Goal: Task Accomplishment & Management: Manage account settings

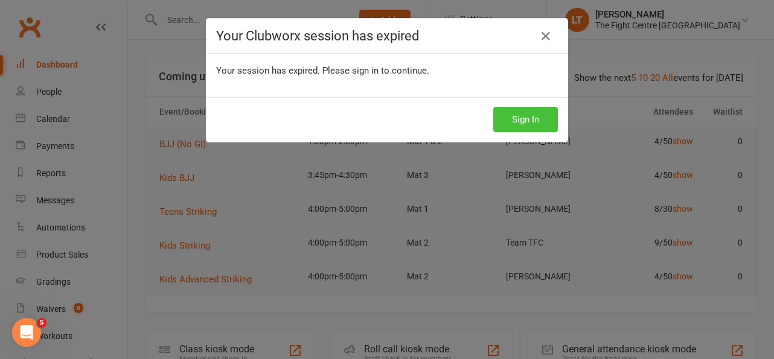
click at [531, 116] on button "Sign In" at bounding box center [525, 119] width 65 height 25
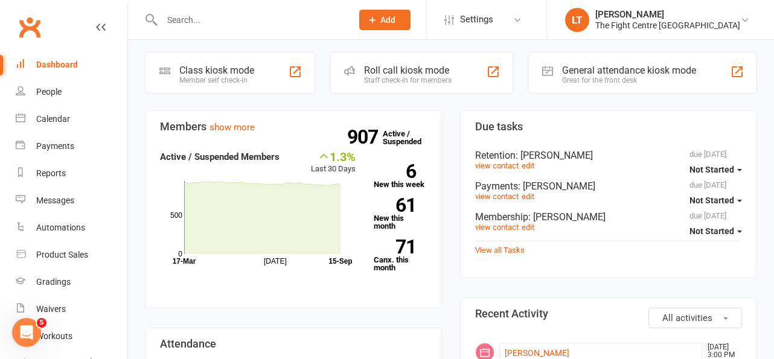
click at [181, 127] on h3 "Members show more" at bounding box center [293, 127] width 267 height 12
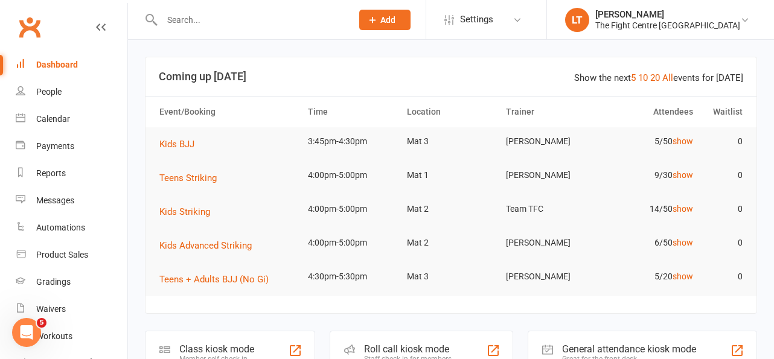
click at [376, 72] on h3 "Coming up [DATE]" at bounding box center [451, 77] width 584 height 12
click at [220, 18] on input "text" at bounding box center [250, 19] width 185 height 17
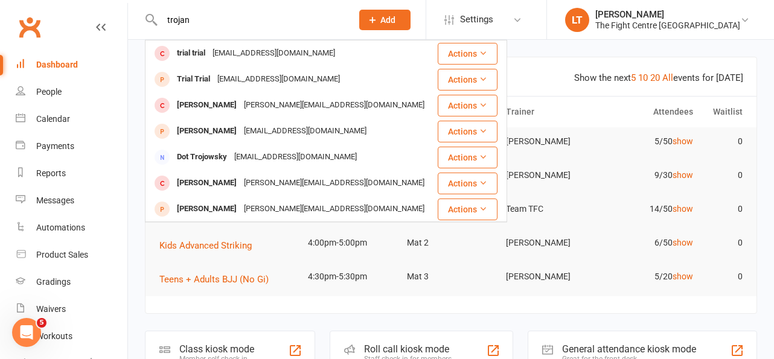
click at [218, 13] on input "trojan" at bounding box center [250, 19] width 185 height 17
click at [199, 18] on input "trojan" at bounding box center [250, 19] width 185 height 17
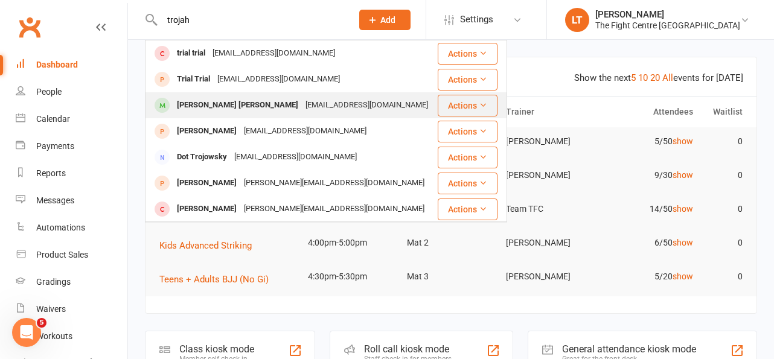
type input "trojah"
click at [205, 106] on div "Trojahn Te Huna Jackson" at bounding box center [237, 106] width 129 height 18
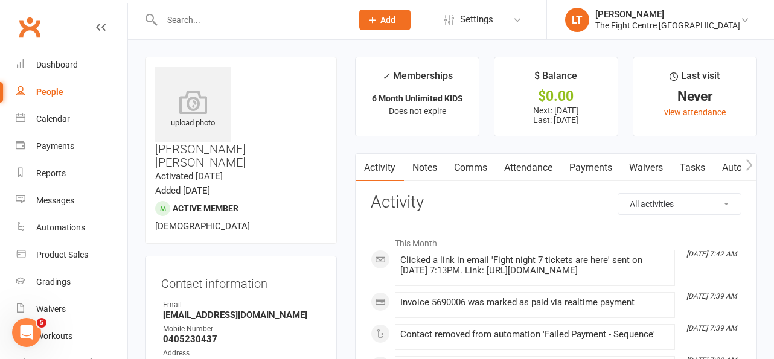
click at [580, 171] on link "Payments" at bounding box center [591, 168] width 60 height 28
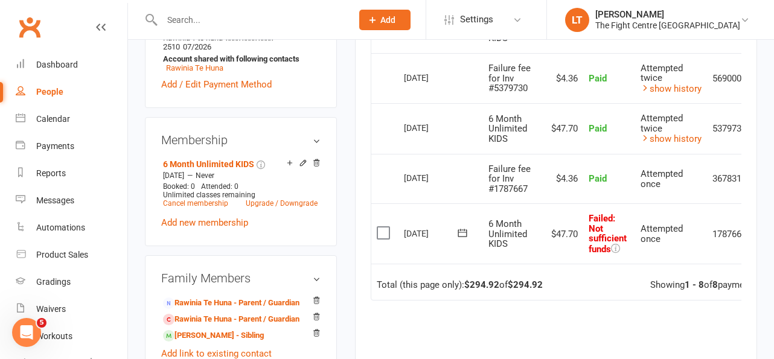
scroll to position [0, 39]
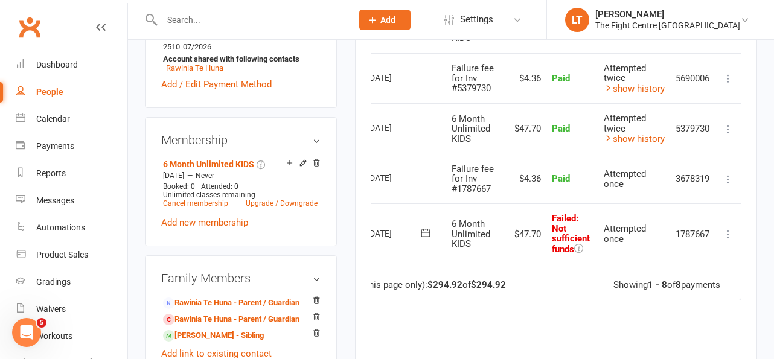
click at [588, 227] on td "Failed : Not sufficient funds" at bounding box center [572, 233] width 52 height 60
click at [730, 230] on icon at bounding box center [728, 234] width 12 height 12
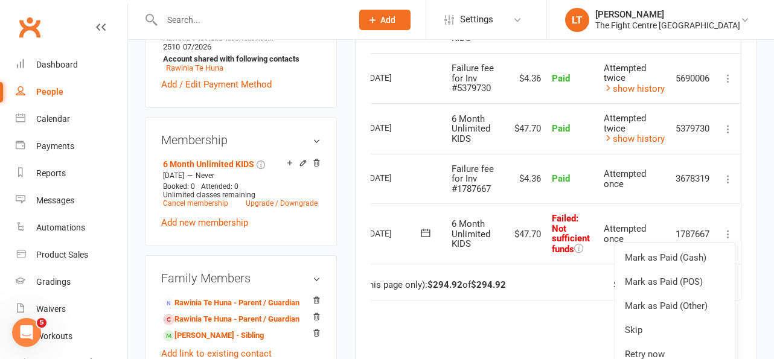
click at [483, 261] on td "6 Month Unlimited KIDS" at bounding box center [475, 233] width 59 height 60
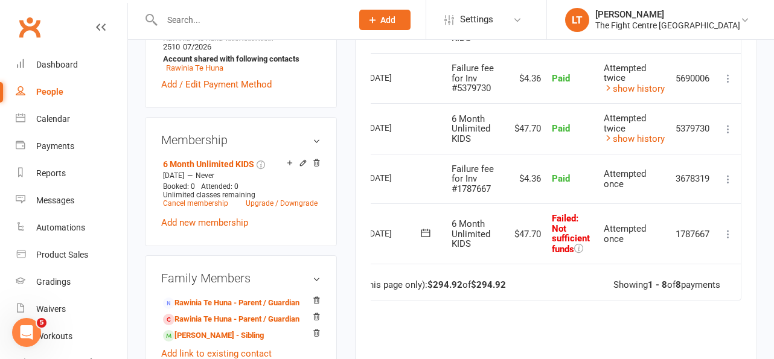
scroll to position [471, 0]
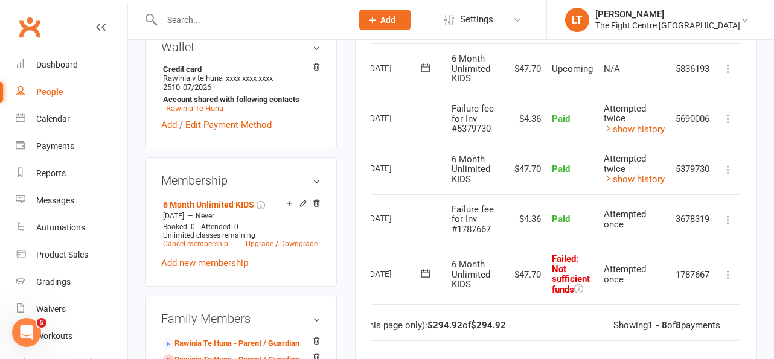
click at [728, 273] on icon at bounding box center [728, 275] width 12 height 12
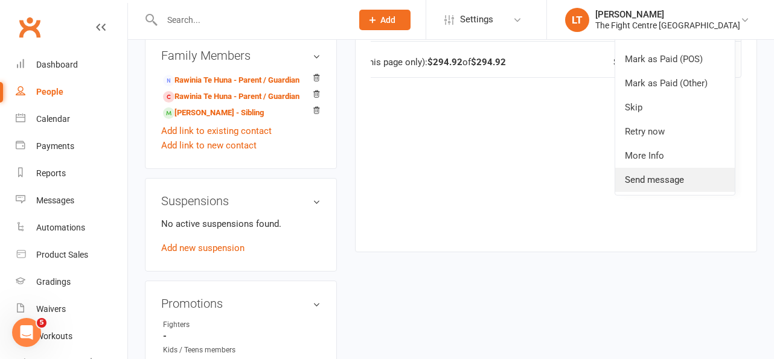
scroll to position [585, 0]
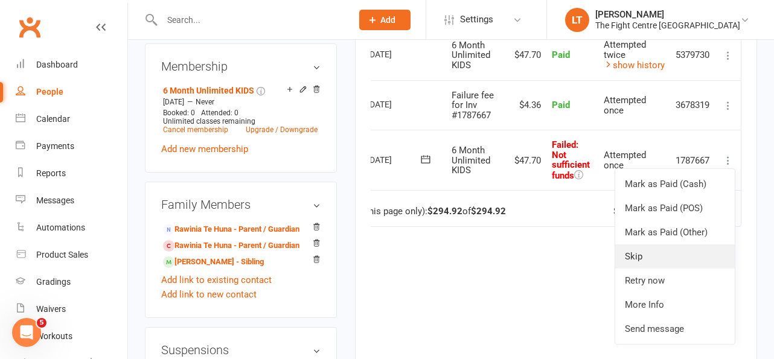
click at [624, 250] on link "Skip" at bounding box center [674, 256] width 119 height 24
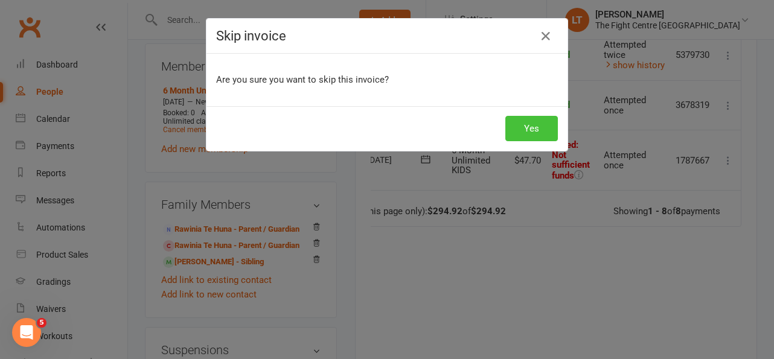
click at [525, 135] on button "Yes" at bounding box center [531, 128] width 53 height 25
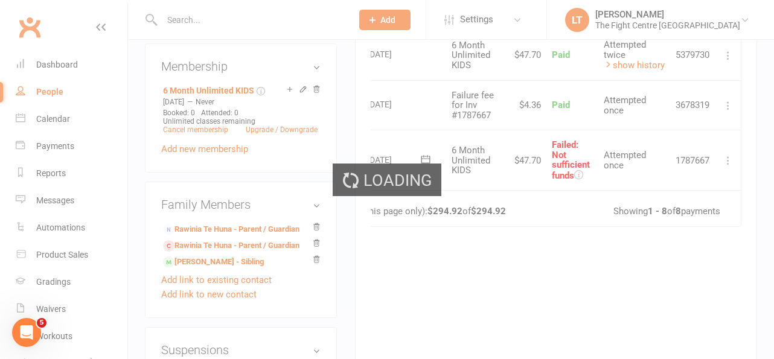
click at [526, 138] on div "Loading" at bounding box center [387, 179] width 774 height 359
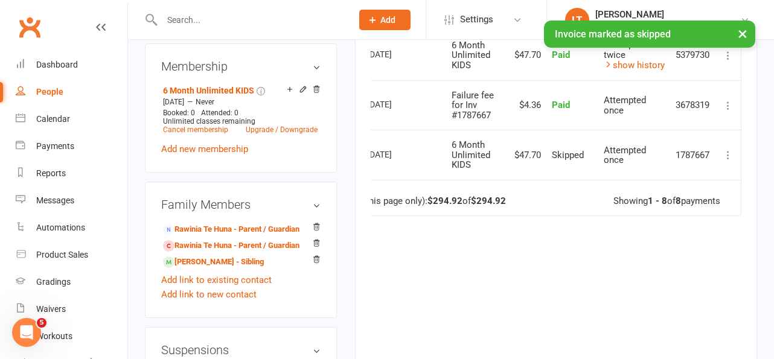
click at [745, 33] on button "×" at bounding box center [742, 34] width 22 height 26
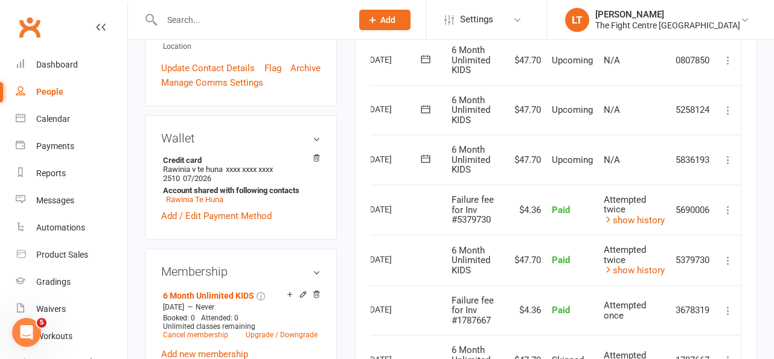
scroll to position [328, 0]
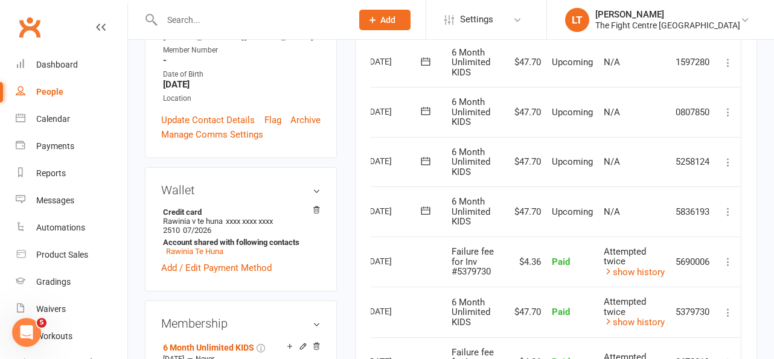
click at [574, 180] on td "Upcoming" at bounding box center [572, 162] width 52 height 50
click at [480, 158] on span "6 Month Unlimited KIDS" at bounding box center [470, 162] width 39 height 31
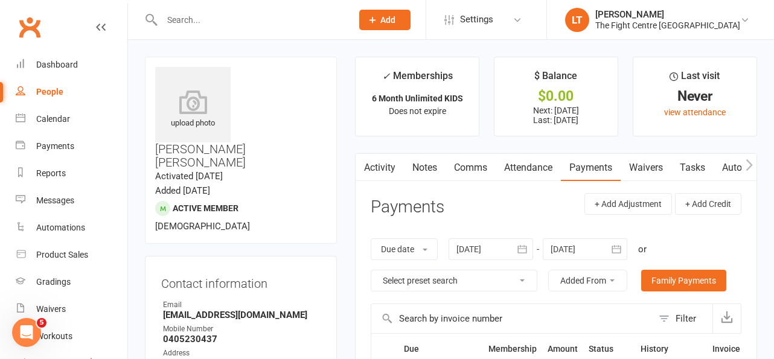
click at [460, 196] on header "Payments + Add Adjustment + Add Credit" at bounding box center [556, 209] width 371 height 33
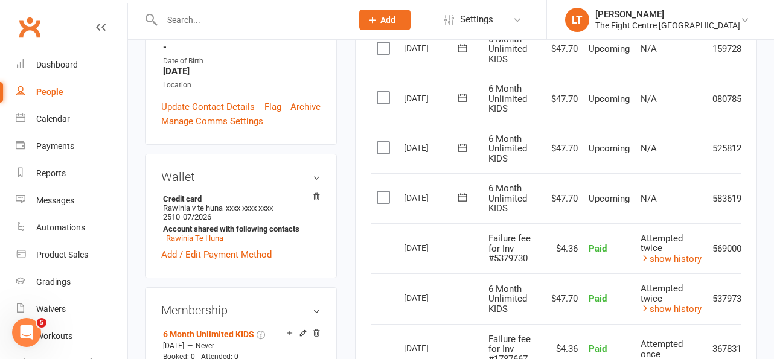
scroll to position [264, 0]
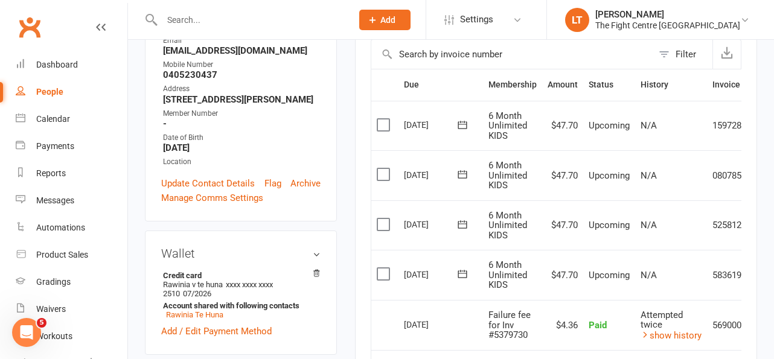
click at [316, 269] on li "Credit card Rawinia v te huna xxxx xxxx xxxx 2510 07/2026 Account shared with f…" at bounding box center [240, 295] width 159 height 52
click at [349, 270] on main "✓ Memberships 6 Month Unlimited KIDS Does not expire $ Balance $0.00 Next: [DAT…" at bounding box center [556, 257] width 420 height 931
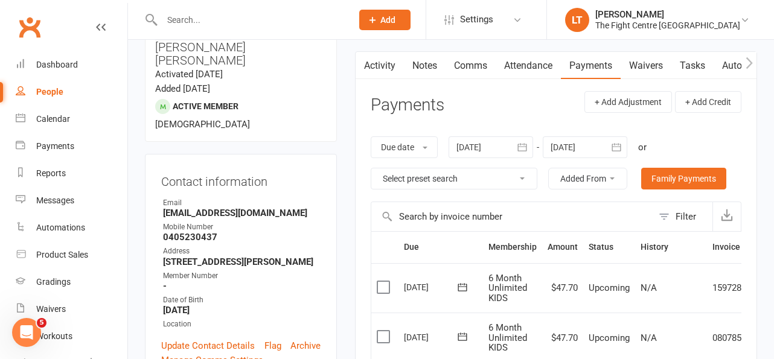
scroll to position [0, 0]
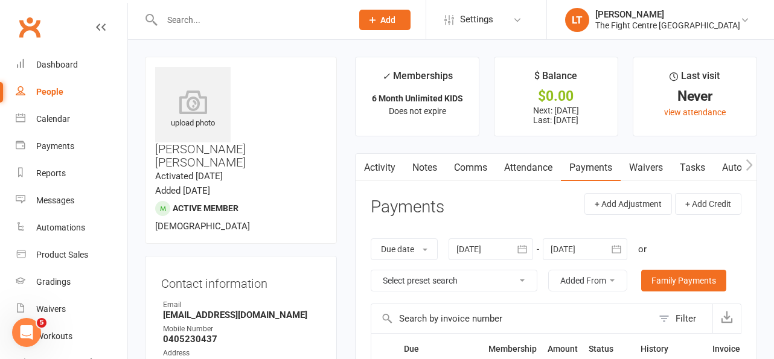
click at [252, 8] on div at bounding box center [244, 19] width 199 height 39
click at [223, 27] on input "text" at bounding box center [250, 19] width 185 height 17
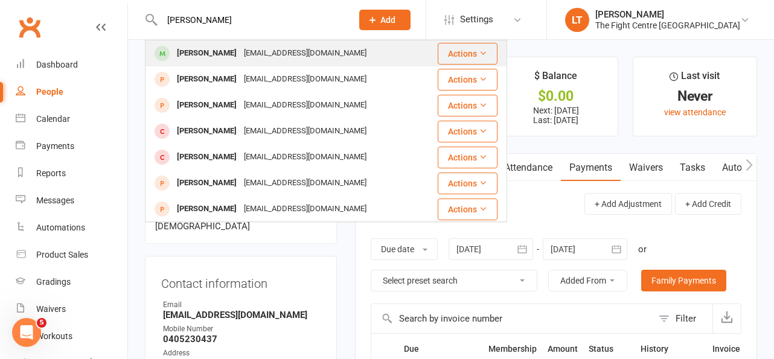
type input "[PERSON_NAME]"
click at [244, 53] on div "[EMAIL_ADDRESS][DOMAIN_NAME]" at bounding box center [305, 54] width 130 height 18
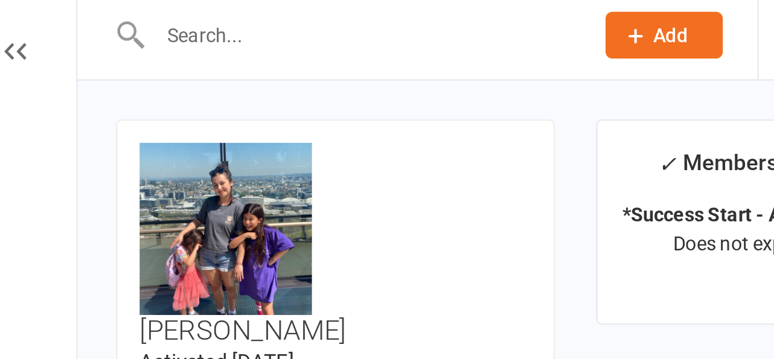
drag, startPoint x: 346, startPoint y: 79, endPoint x: 305, endPoint y: 113, distance: 53.2
